Goal: Check status

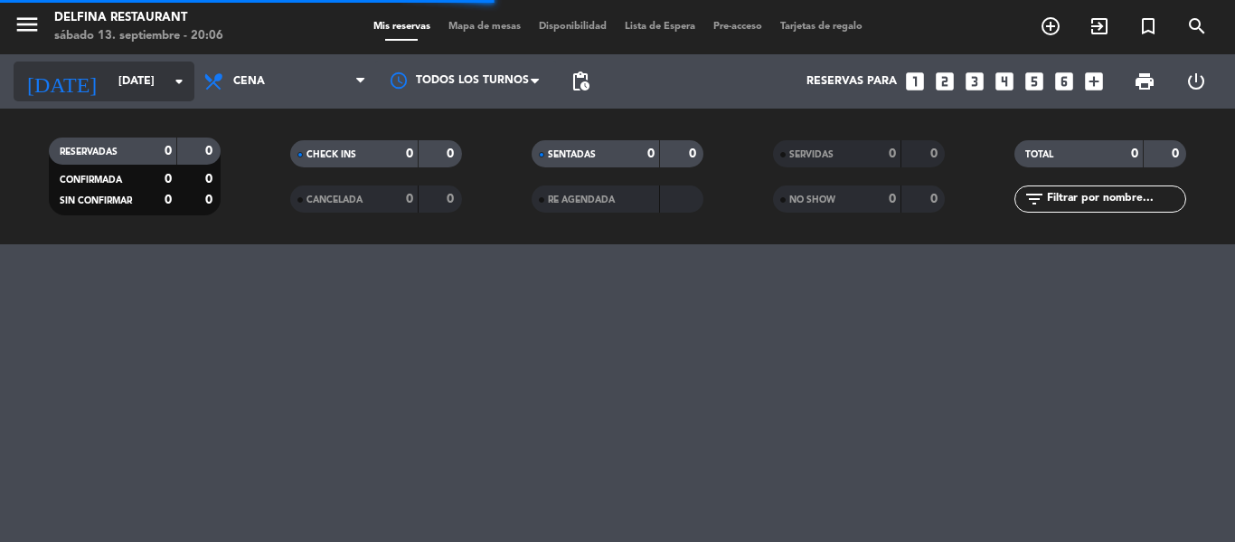
click at [158, 90] on input "[DATE]" at bounding box center [185, 81] width 153 height 31
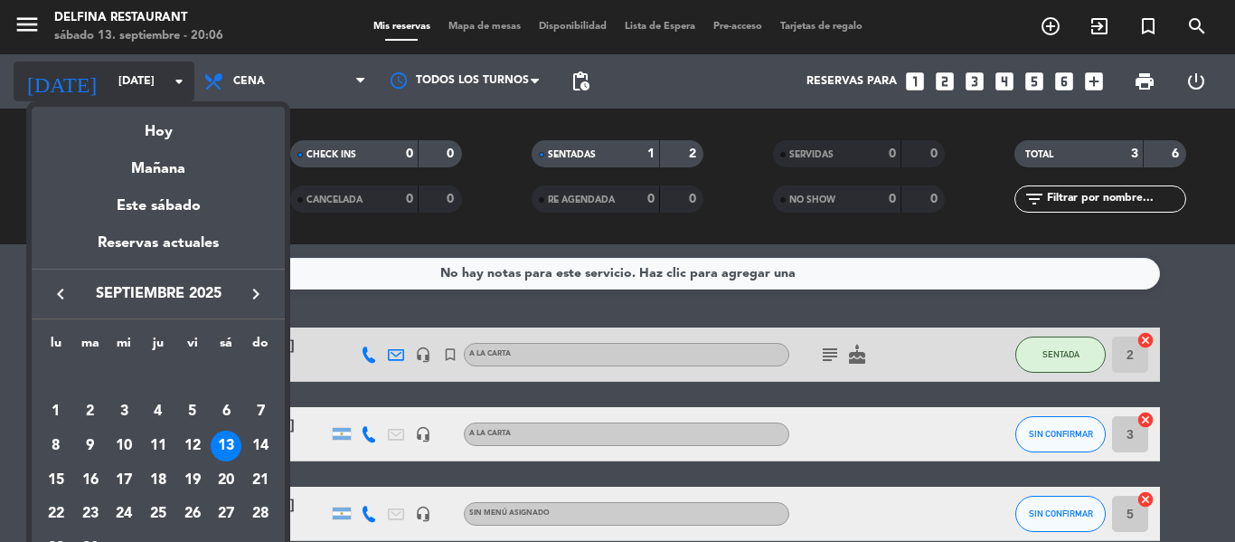
click at [158, 90] on div at bounding box center [617, 271] width 1235 height 542
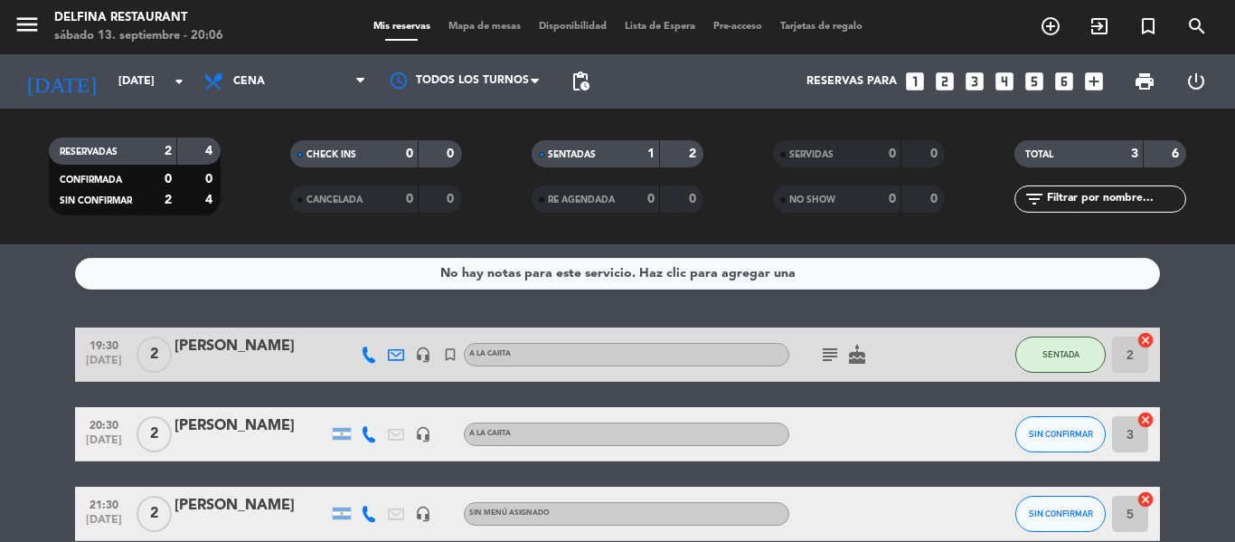
click at [69, 258] on service-notes "No hay notas para este servicio. Haz clic para agregar una" at bounding box center [617, 274] width 1235 height 32
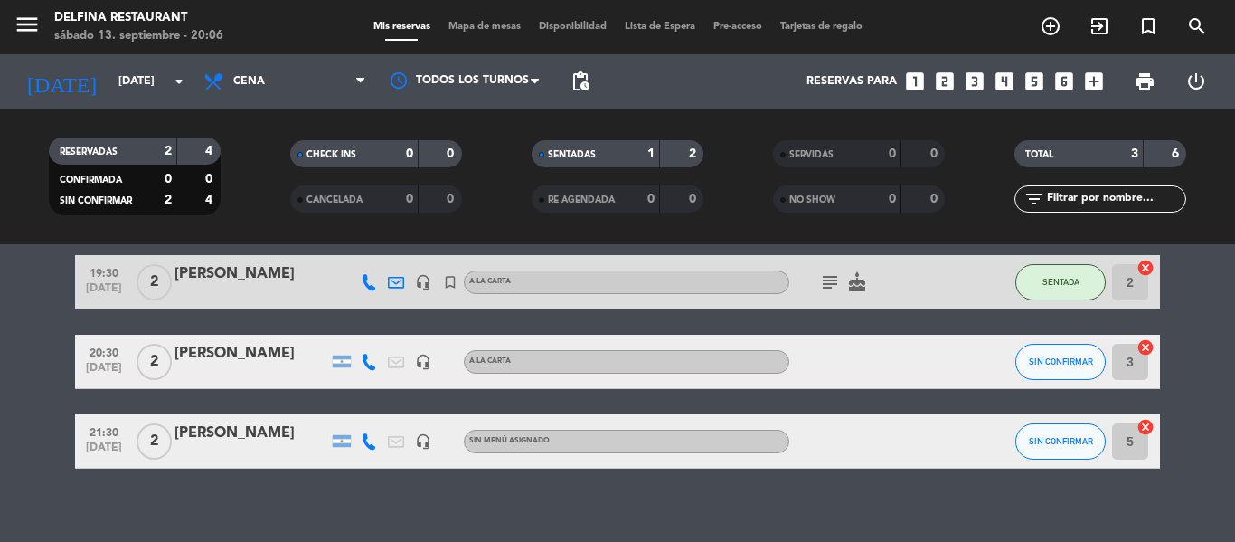
scroll to position [36, 0]
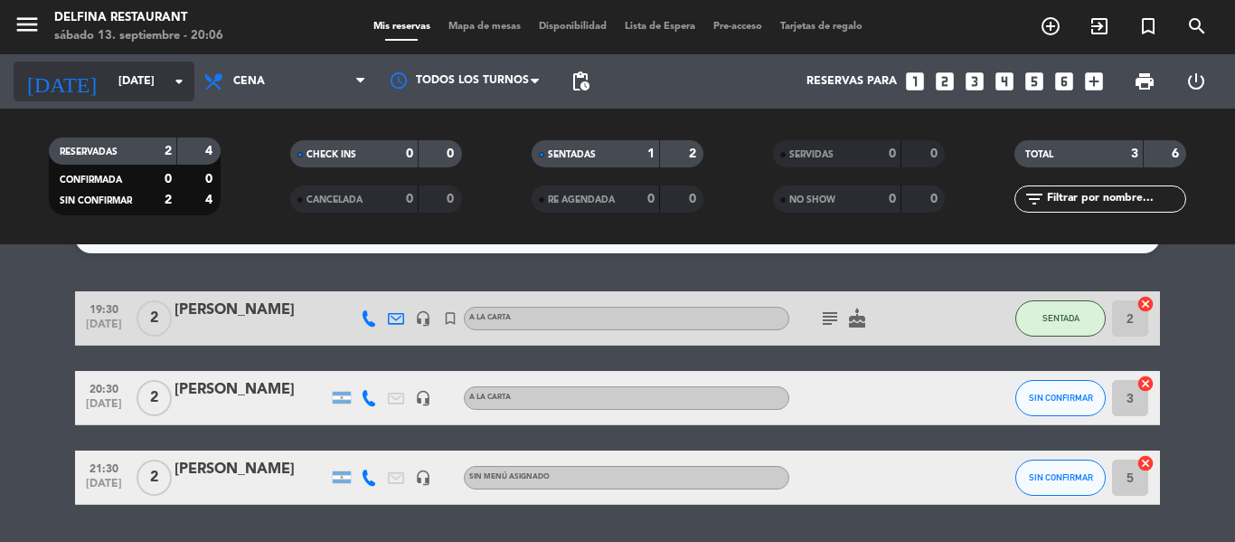
click at [139, 78] on input "[DATE]" at bounding box center [185, 81] width 153 height 31
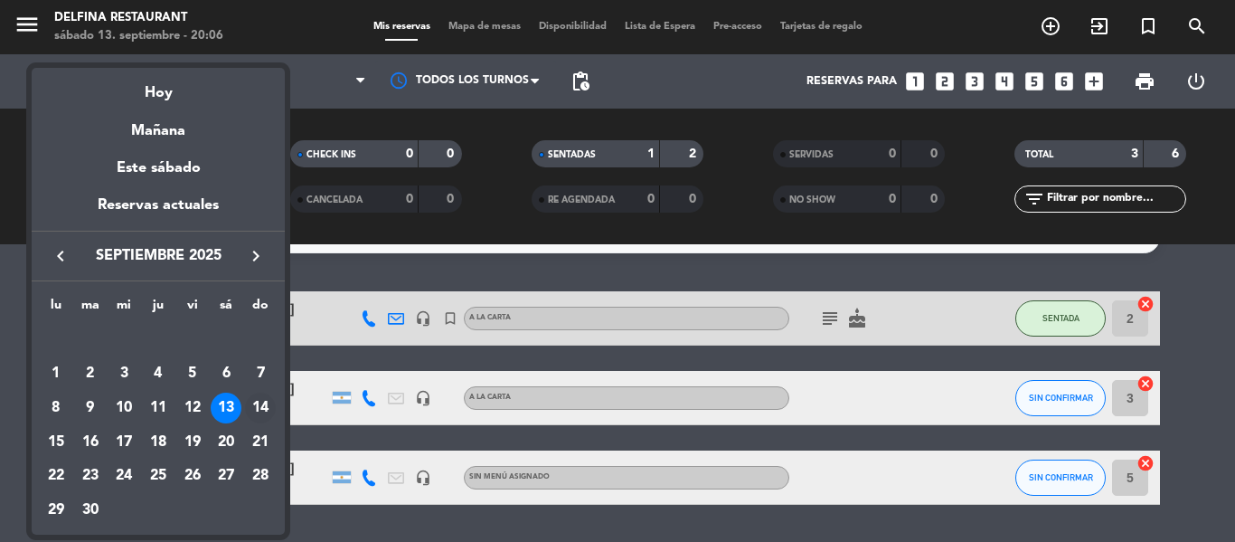
click at [261, 404] on div "14" at bounding box center [260, 407] width 31 height 31
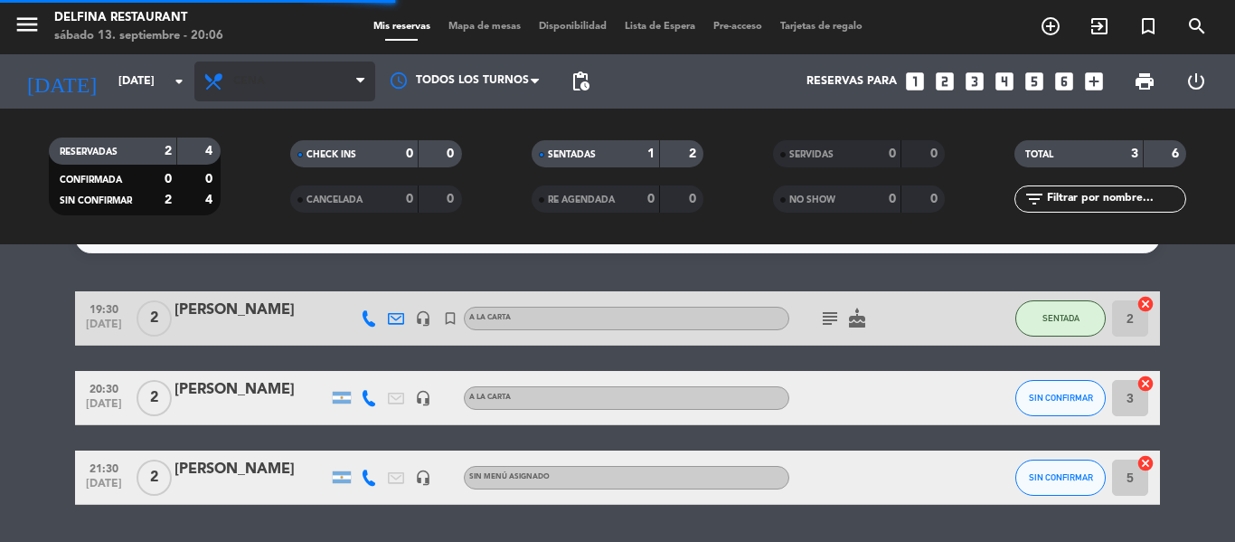
scroll to position [0, 0]
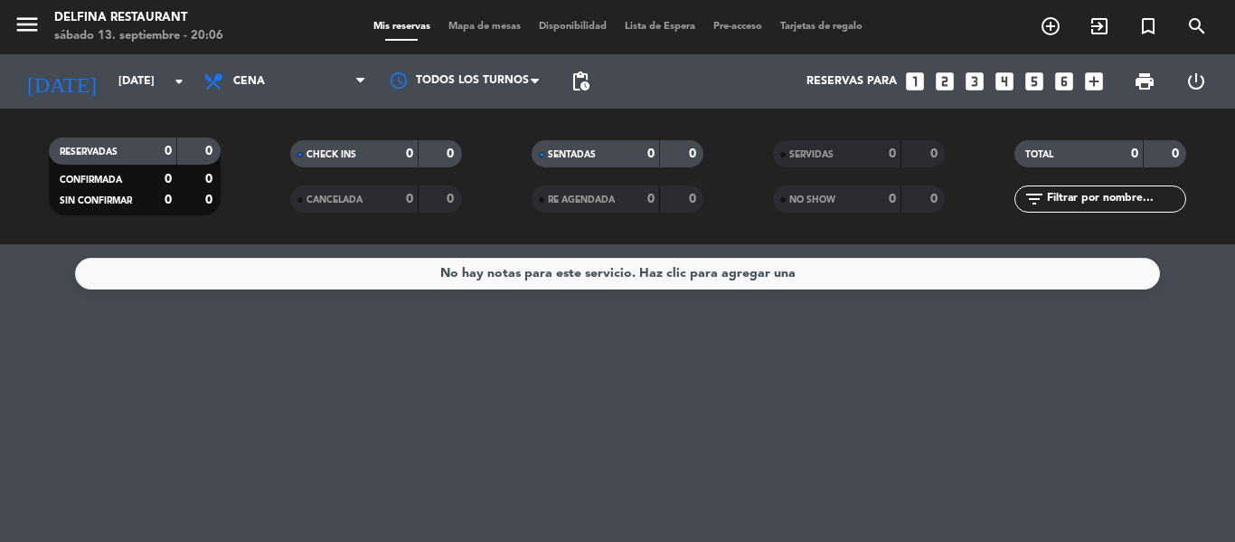
click at [241, 64] on span "Cena" at bounding box center [284, 81] width 181 height 40
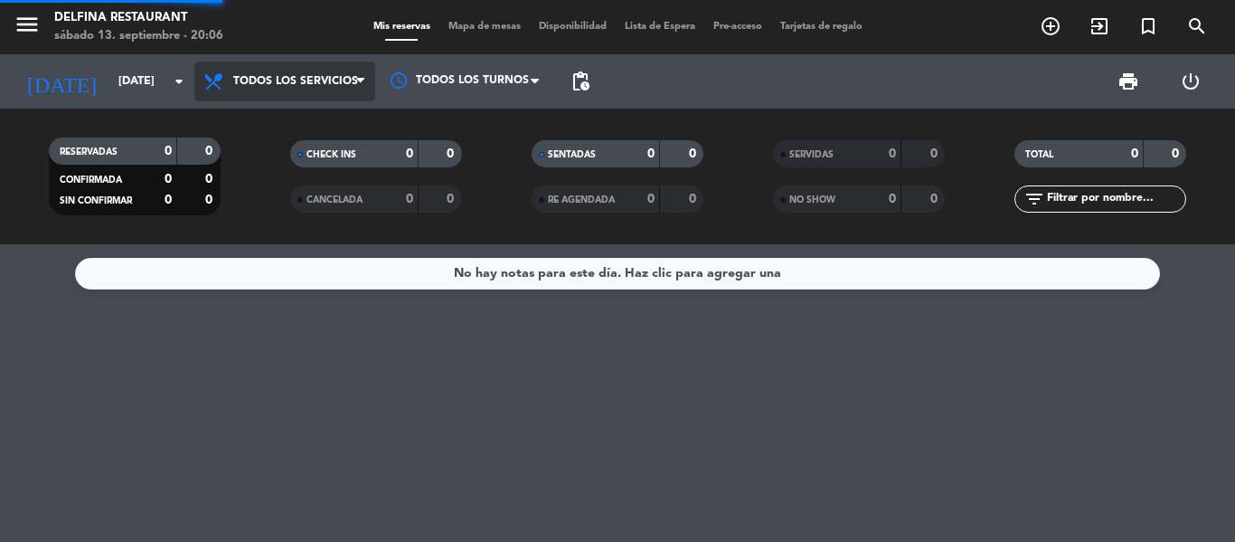
click at [256, 134] on div "menu [PERSON_NAME] Restaurant [DATE] 13. septiembre - 20:06 Mis reservas Mapa d…" at bounding box center [617, 122] width 1235 height 244
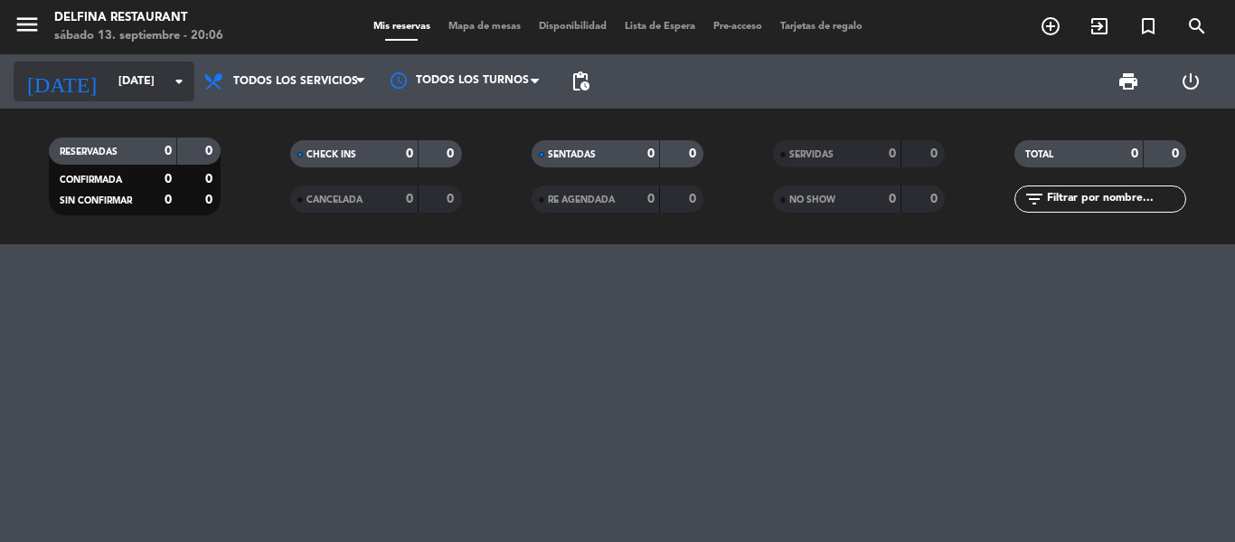
click at [147, 74] on input "[DATE]" at bounding box center [185, 81] width 153 height 31
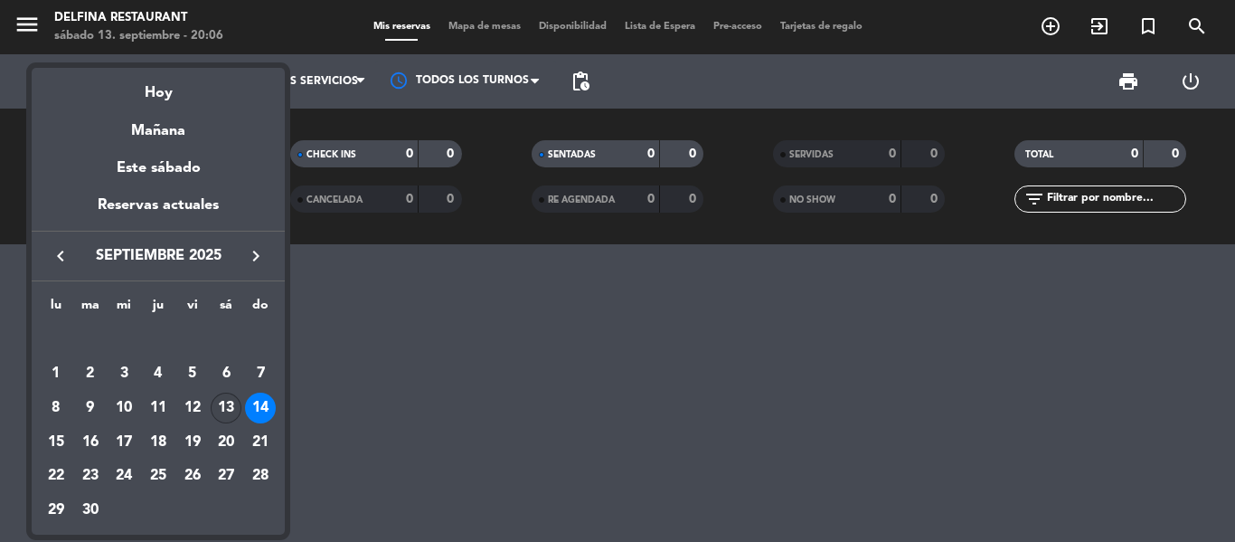
click at [235, 405] on div "13" at bounding box center [226, 407] width 31 height 31
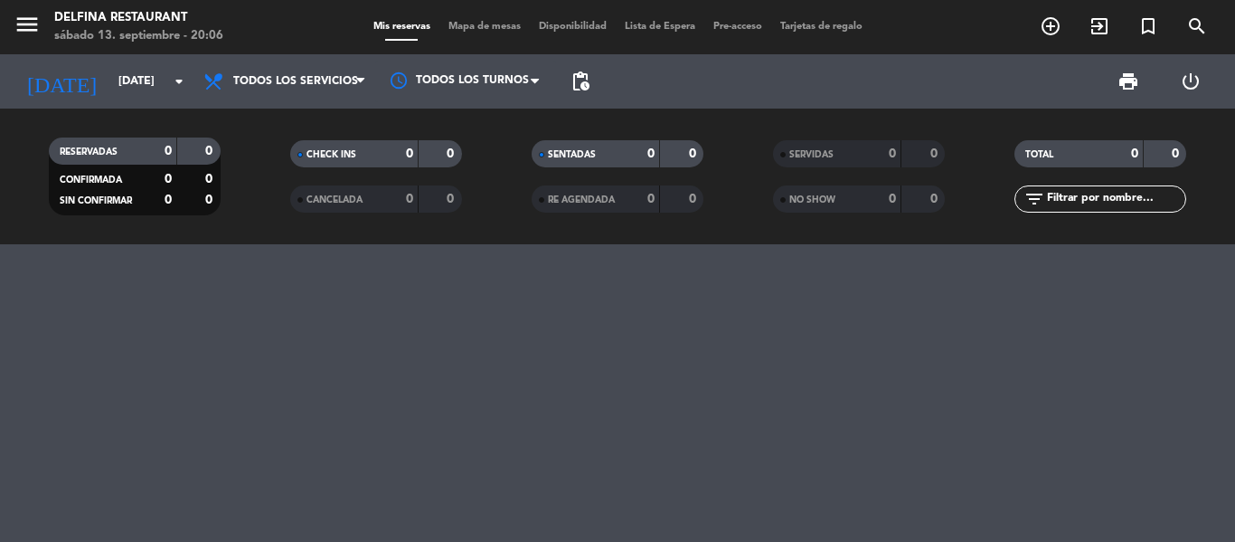
type input "[DATE]"
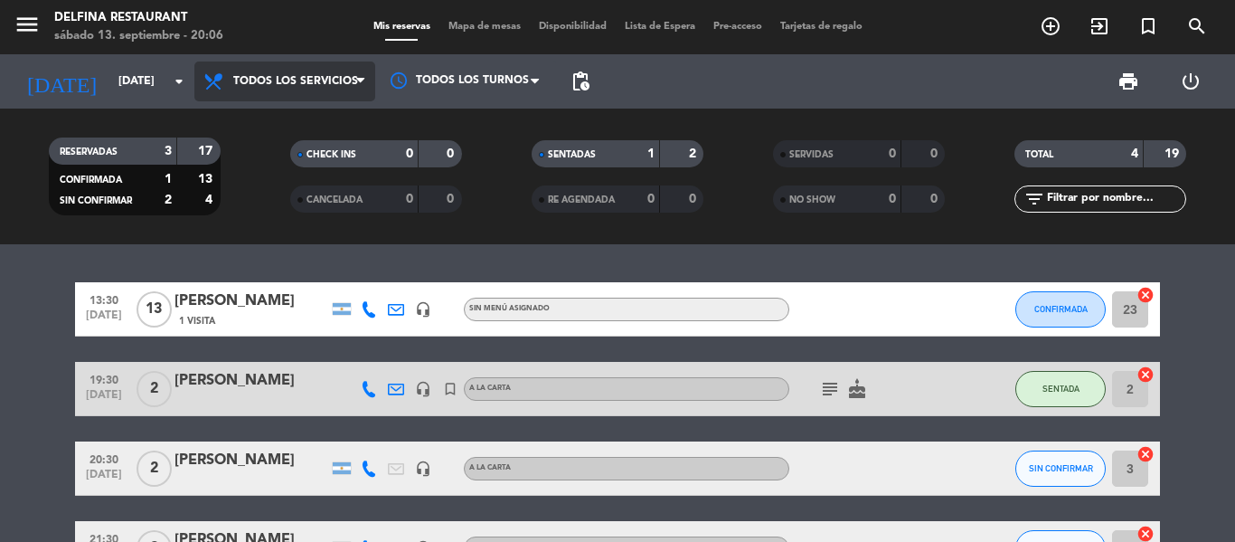
click at [325, 84] on span "Todos los servicios" at bounding box center [295, 81] width 125 height 13
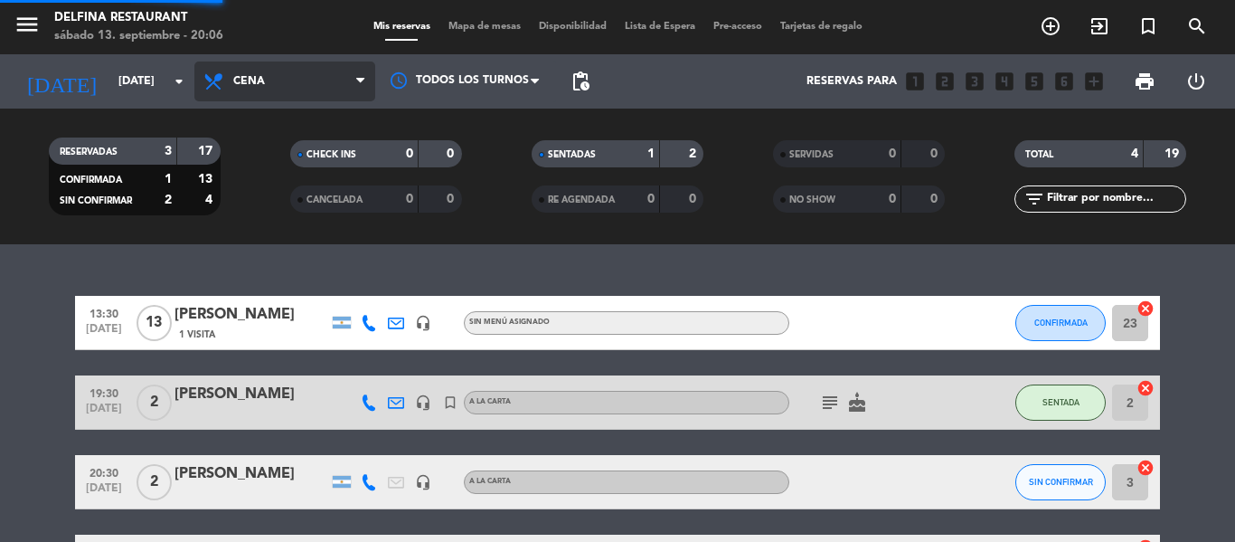
click at [255, 193] on div "menu [PERSON_NAME] Restaurant [DATE] 13. septiembre - 20:06 Mis reservas Mapa d…" at bounding box center [617, 122] width 1235 height 244
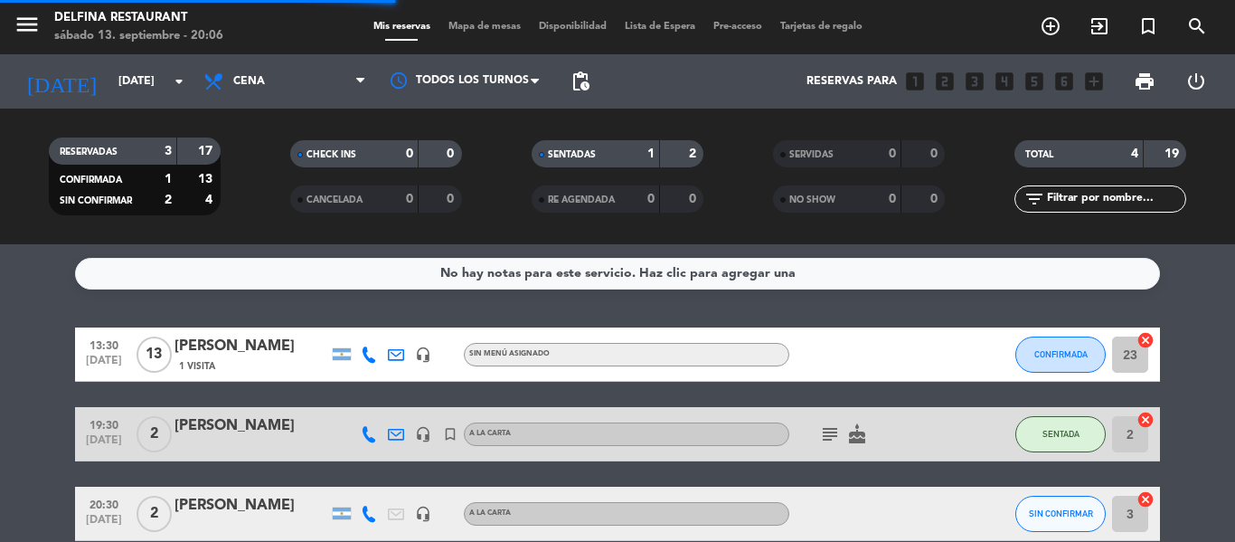
click at [0, 381] on bookings-row "13:30 [DATE] [PERSON_NAME] 1 Visita headset_mic Sin menú asignado CONFIRMADA 23…" at bounding box center [617, 473] width 1235 height 293
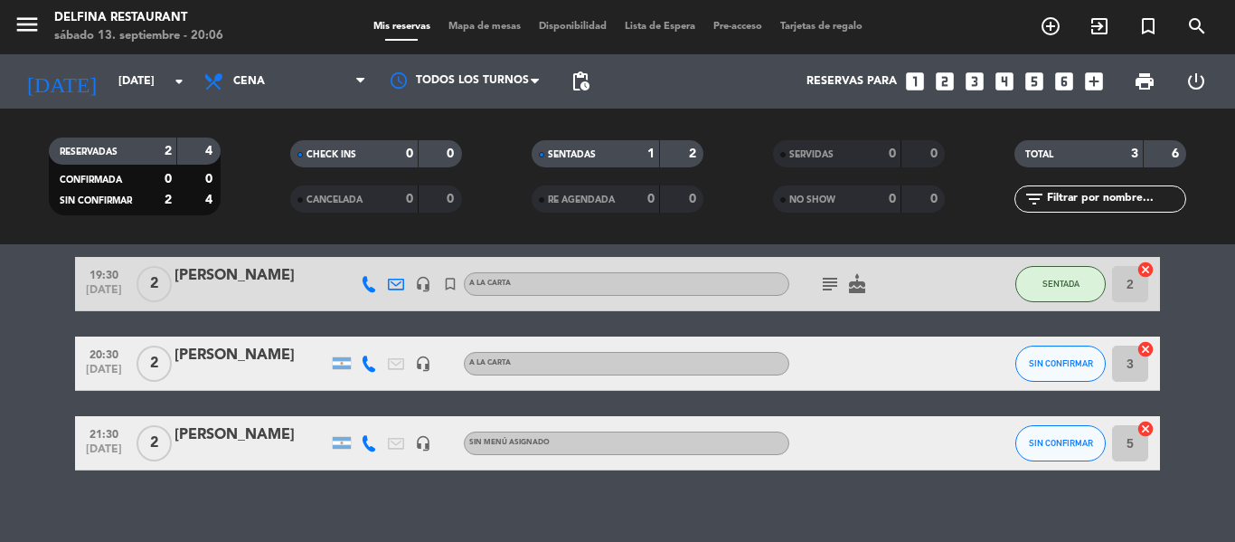
scroll to position [72, 0]
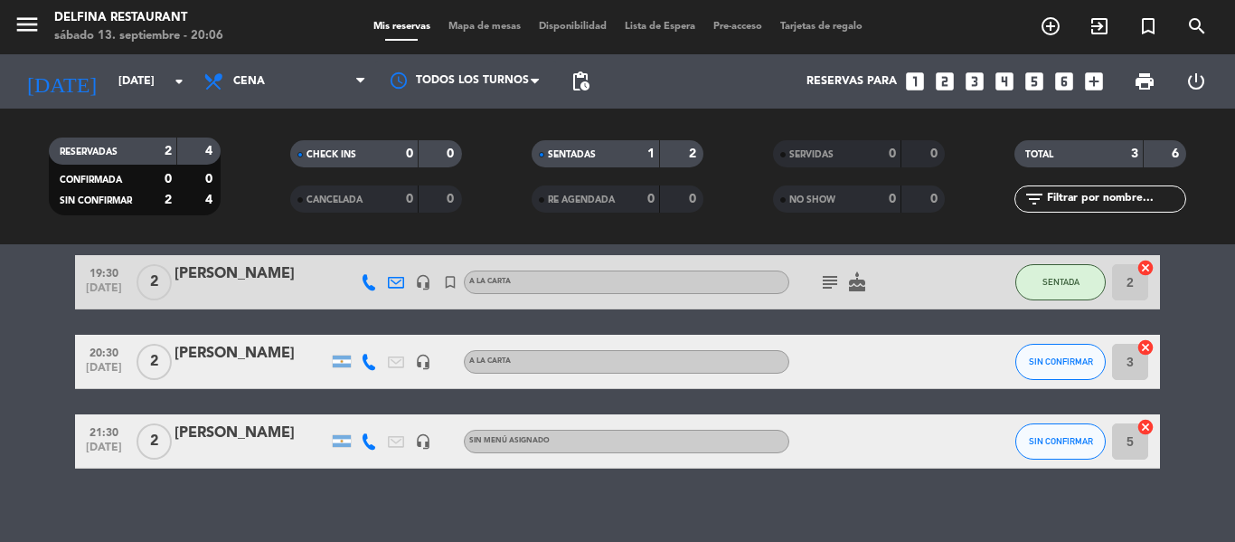
click at [33, 360] on bookings-row "19:30 [DATE] 2 [PERSON_NAME] headset_mic turned_in_not A LA CARTA subject cake …" at bounding box center [617, 361] width 1235 height 213
click at [34, 360] on bookings-row "19:30 [DATE] 2 [PERSON_NAME] headset_mic turned_in_not A LA CARTA subject cake …" at bounding box center [617, 361] width 1235 height 213
click at [490, 203] on filter-checkbox "CANCELADA 0 0" at bounding box center [375, 198] width 241 height 27
